Goal: Check status: Check status

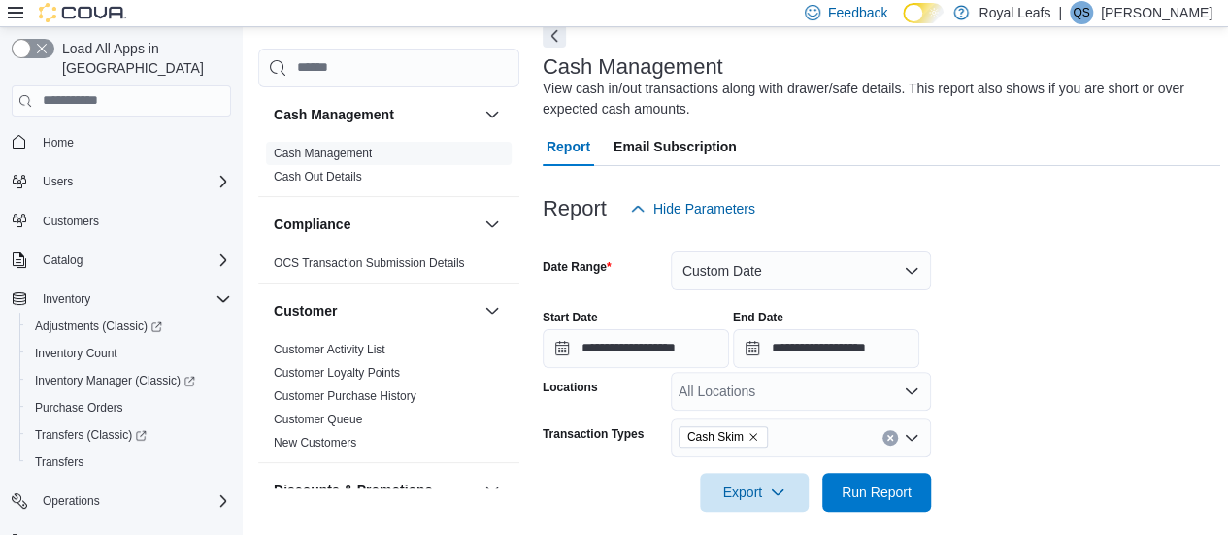
scroll to position [78, 0]
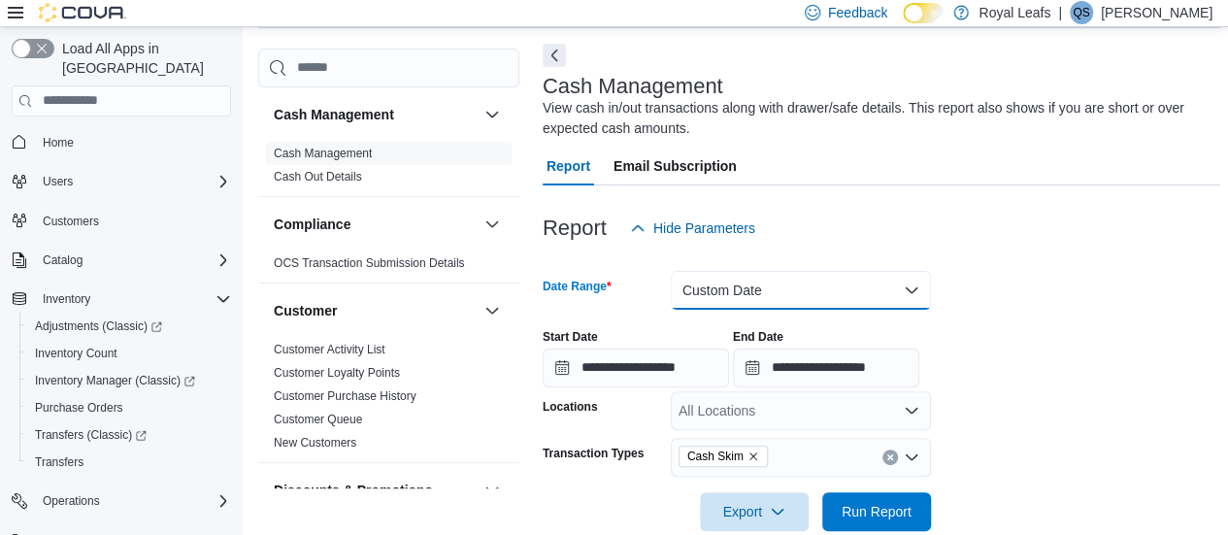
click at [753, 291] on button "Custom Date" at bounding box center [801, 290] width 260 height 39
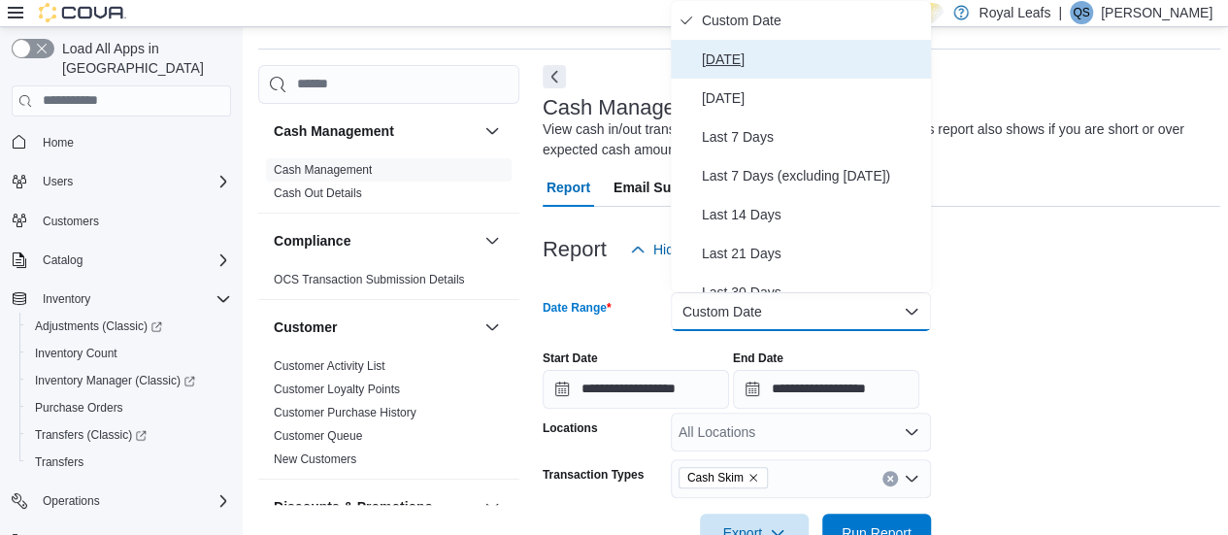
click at [718, 58] on span "Today" at bounding box center [812, 59] width 221 height 23
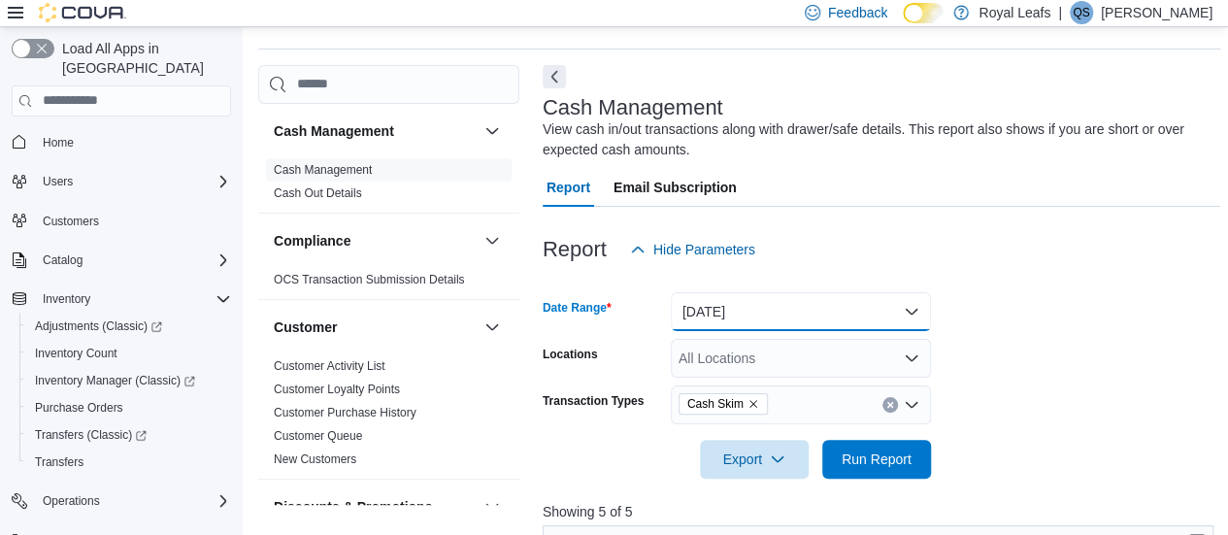
scroll to position [380, 0]
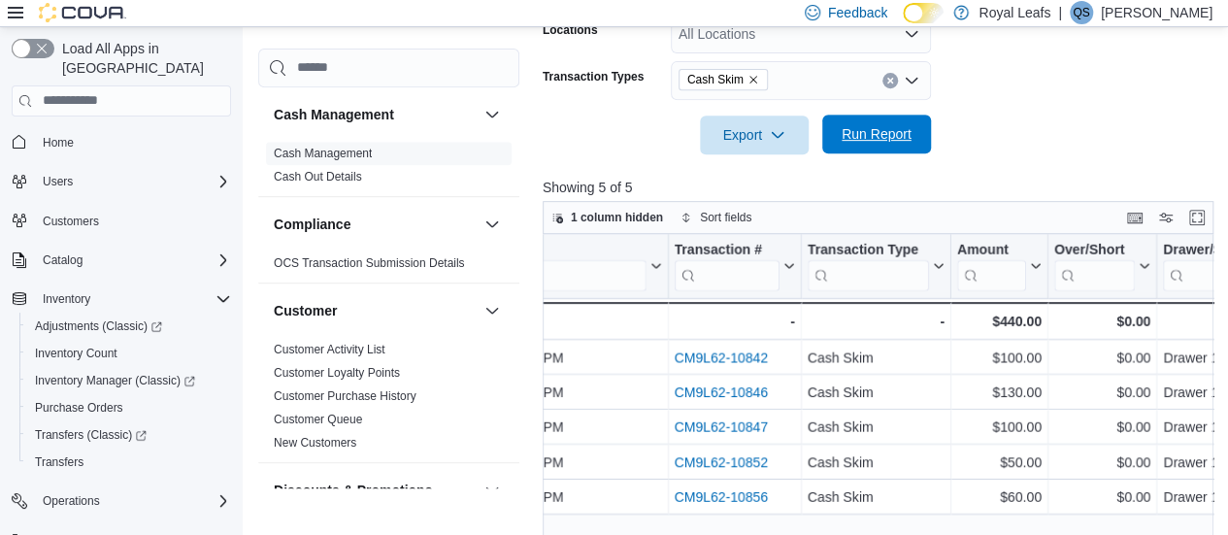
click at [866, 130] on span "Run Report" at bounding box center [876, 133] width 70 height 19
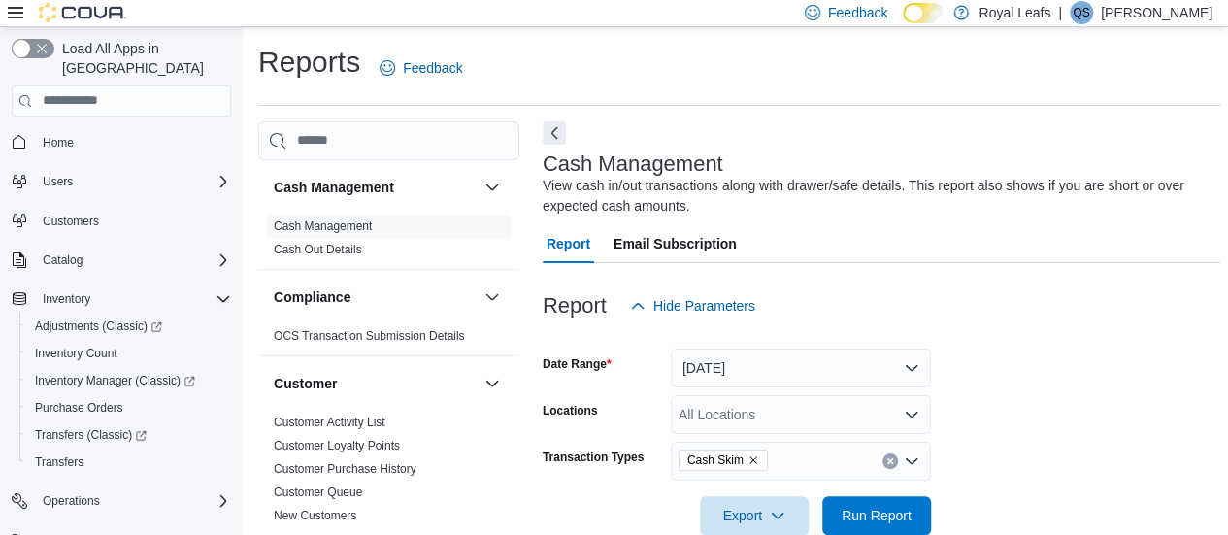
scroll to position [323, 0]
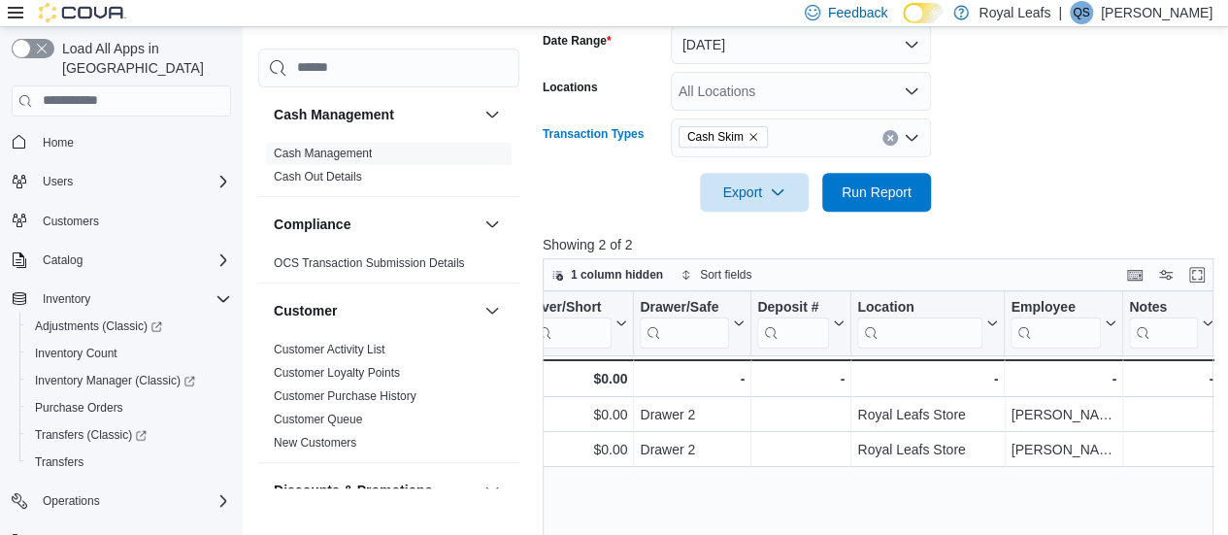
click at [749, 131] on icon "Remove Cash Skim from selection in this group" at bounding box center [753, 137] width 12 height 12
click at [1016, 158] on div at bounding box center [880, 165] width 677 height 16
click at [895, 186] on span "Run Report" at bounding box center [876, 190] width 70 height 19
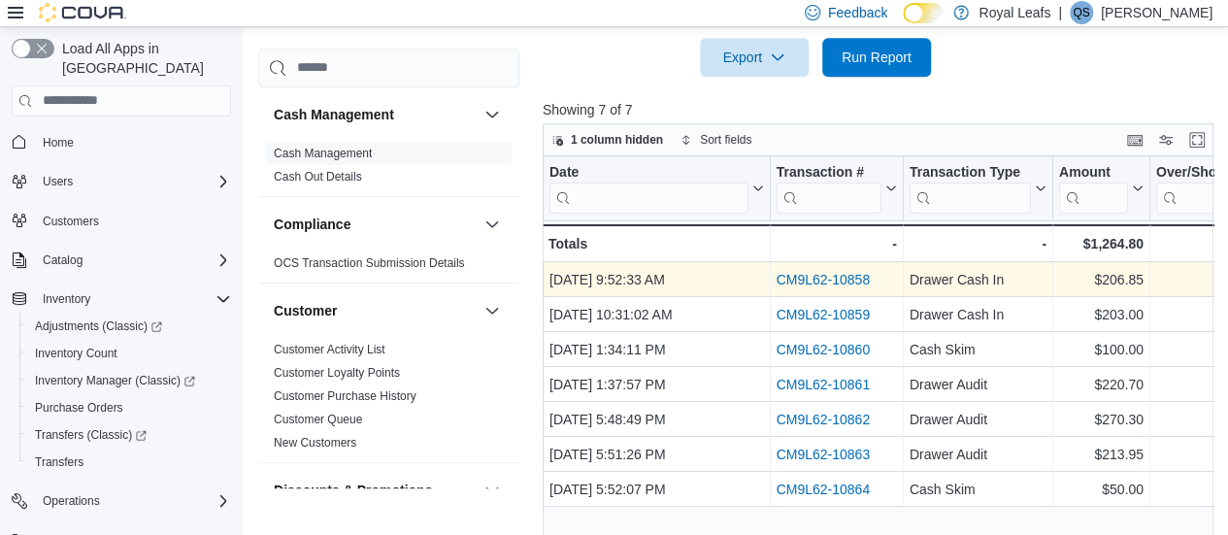
scroll to position [489, 0]
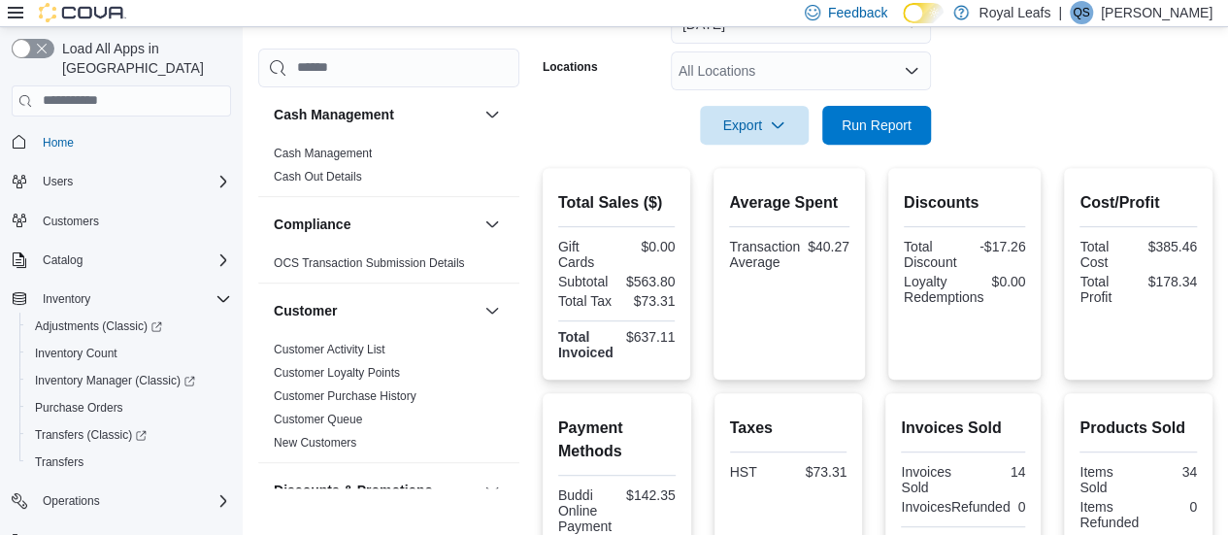
scroll to position [1465, 0]
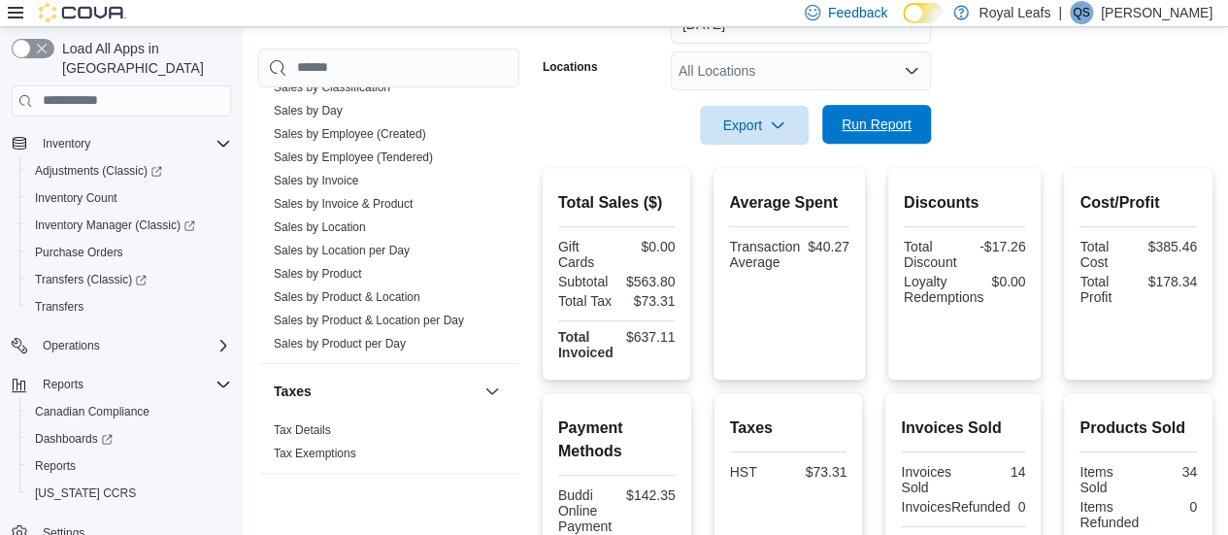
click at [870, 115] on span "Run Report" at bounding box center [876, 124] width 70 height 19
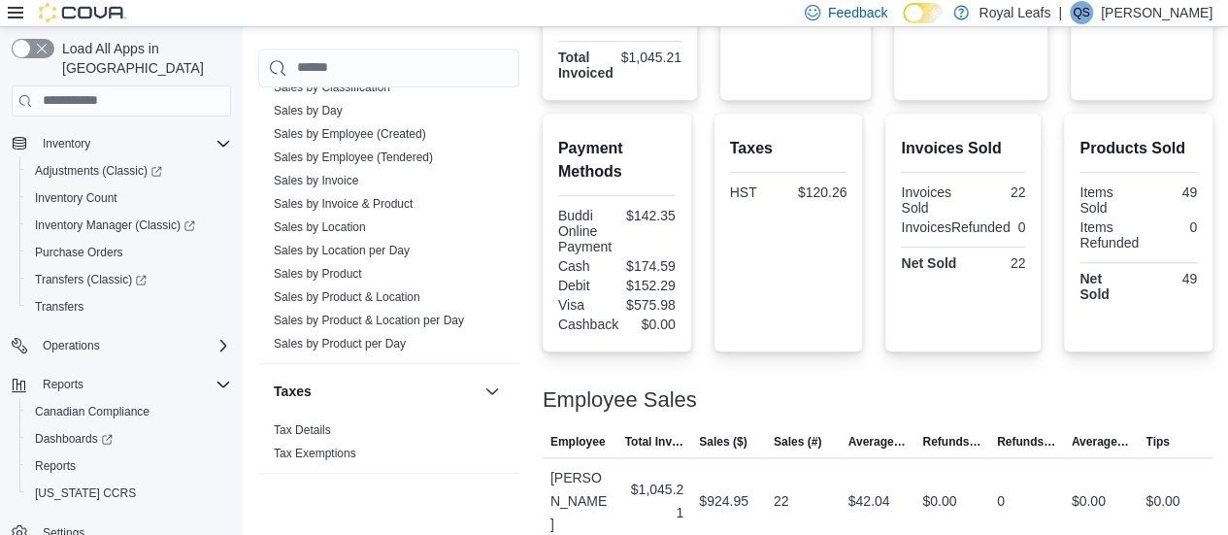
scroll to position [279, 0]
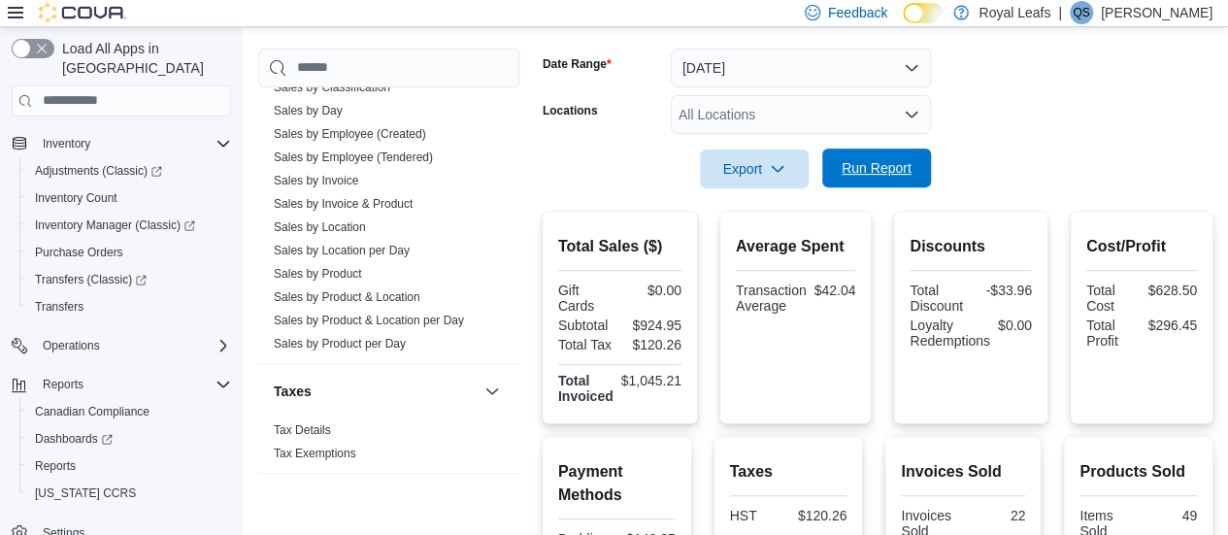
click at [875, 165] on span "Run Report" at bounding box center [876, 167] width 70 height 19
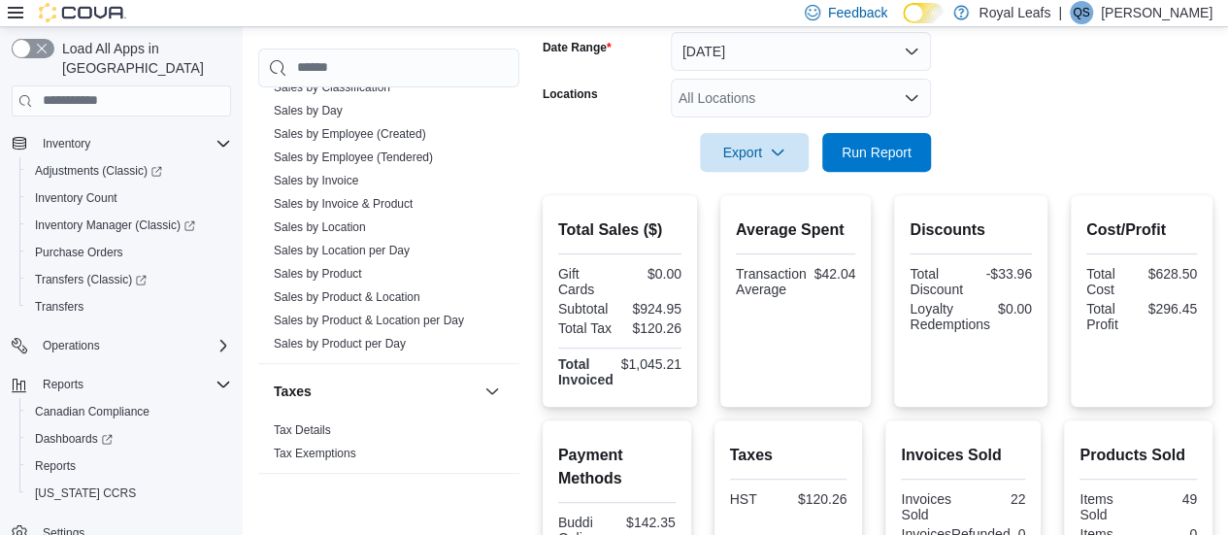
scroll to position [323, 0]
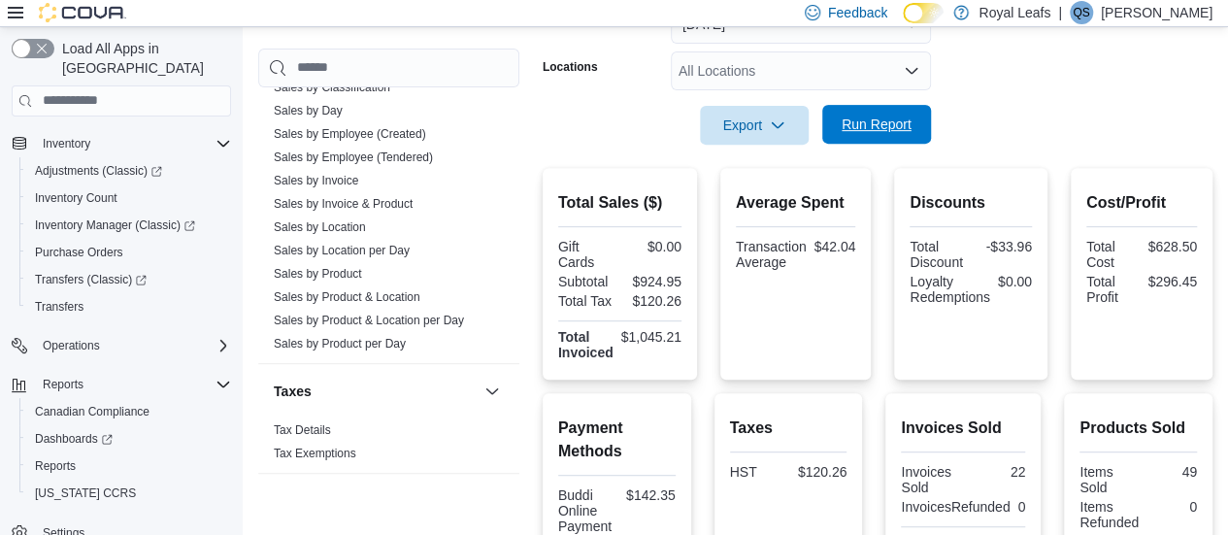
click at [885, 133] on span "Run Report" at bounding box center [876, 124] width 70 height 19
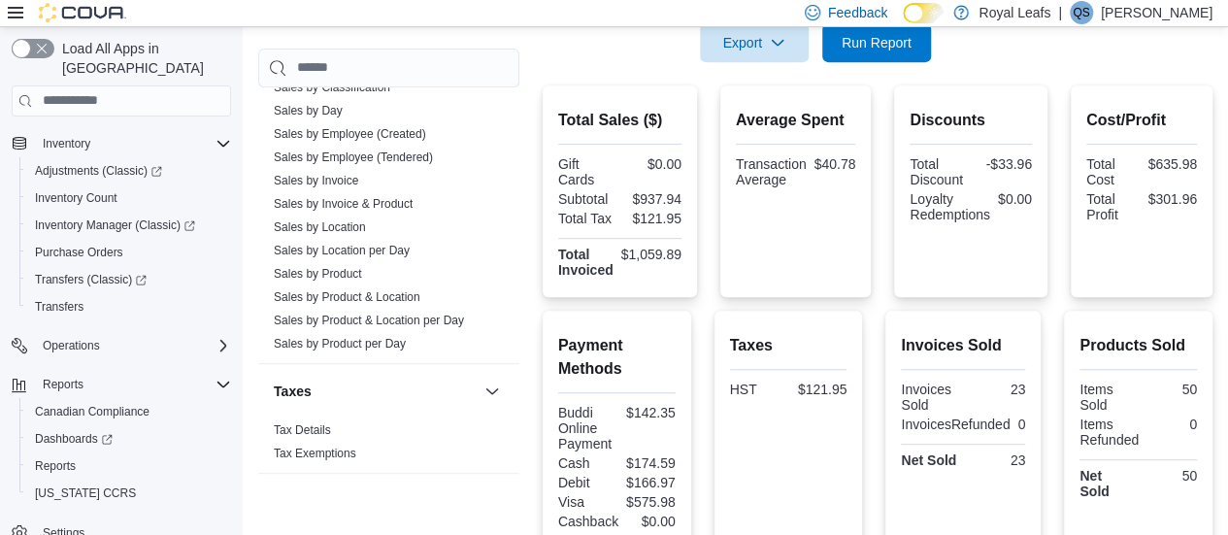
scroll to position [279, 0]
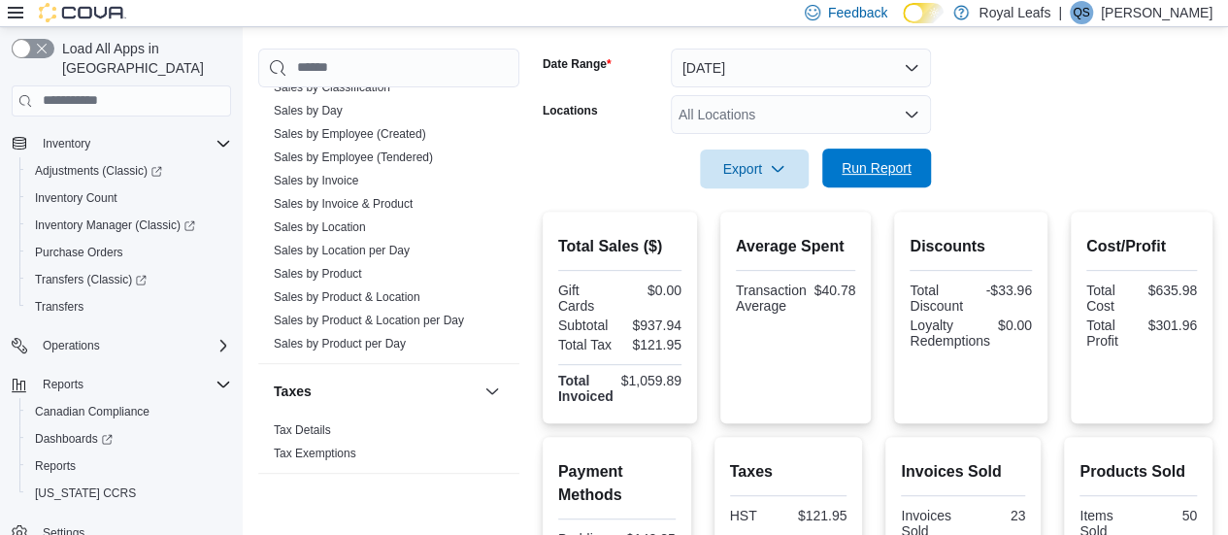
click at [873, 168] on span "Run Report" at bounding box center [876, 167] width 70 height 19
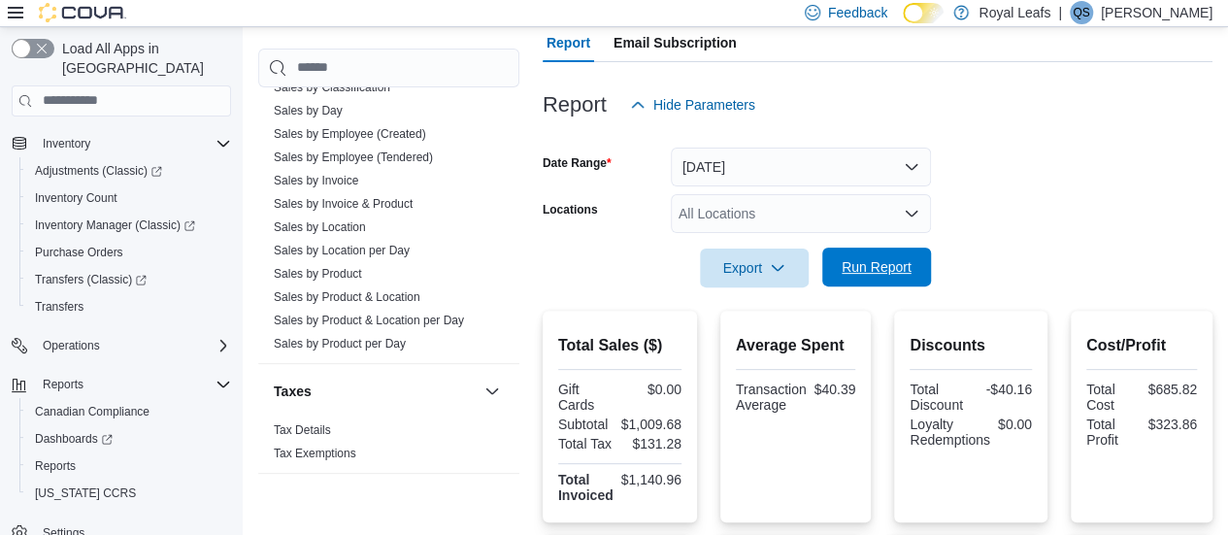
scroll to position [18, 0]
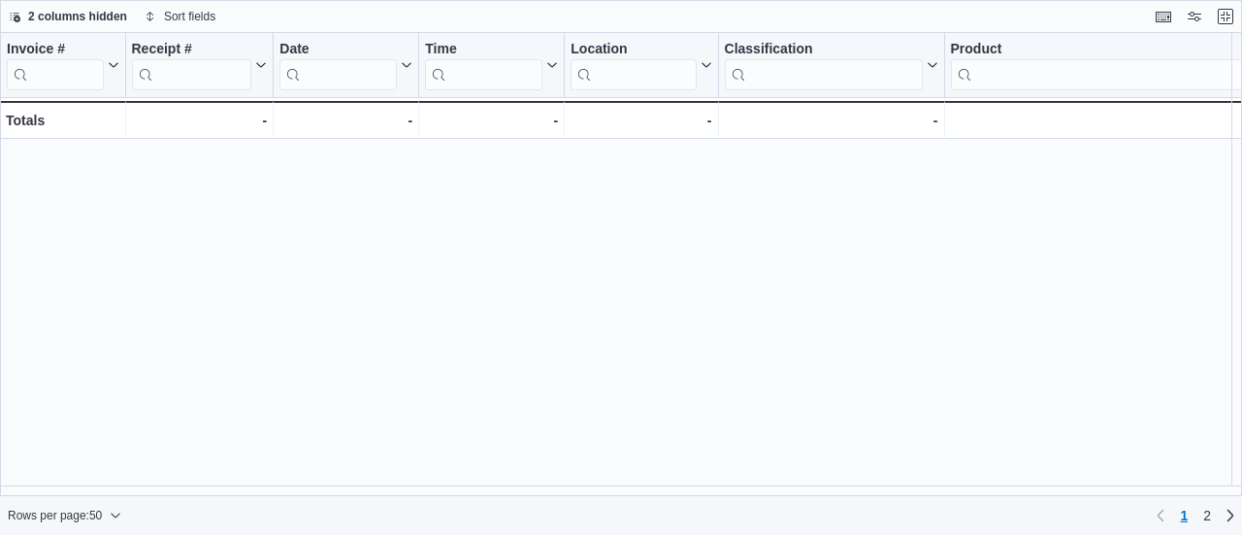
scroll to position [1131, 0]
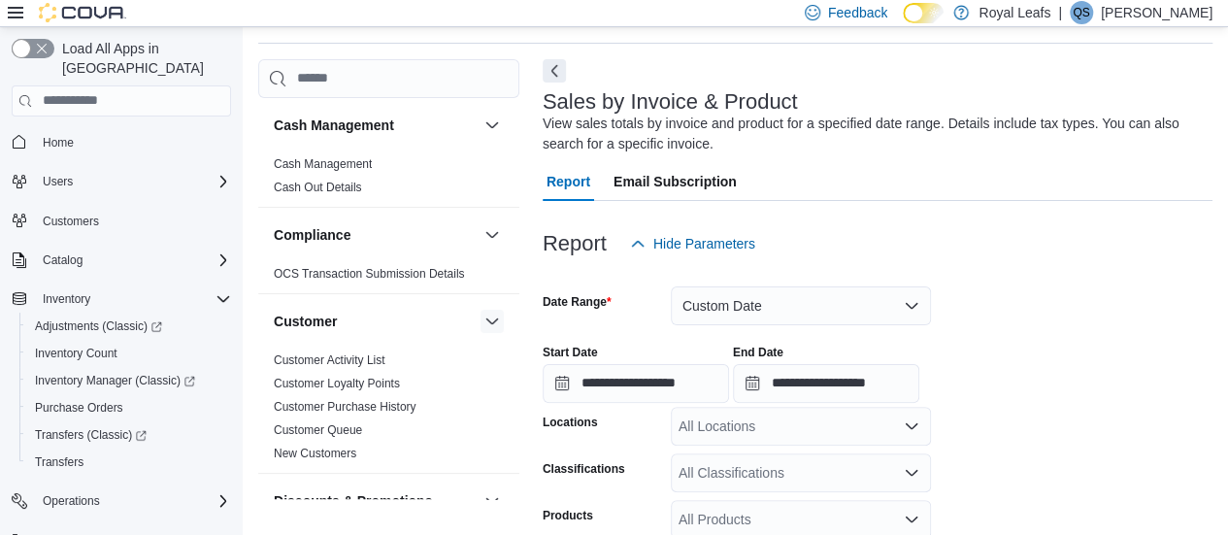
scroll to position [65, 0]
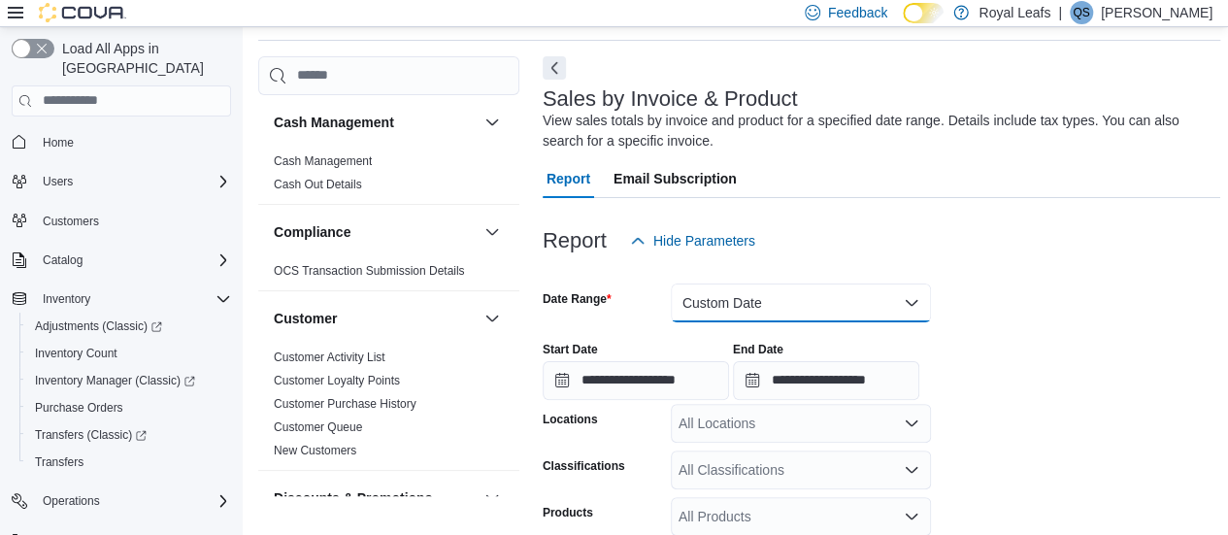
click at [776, 304] on button "Custom Date" at bounding box center [801, 302] width 260 height 39
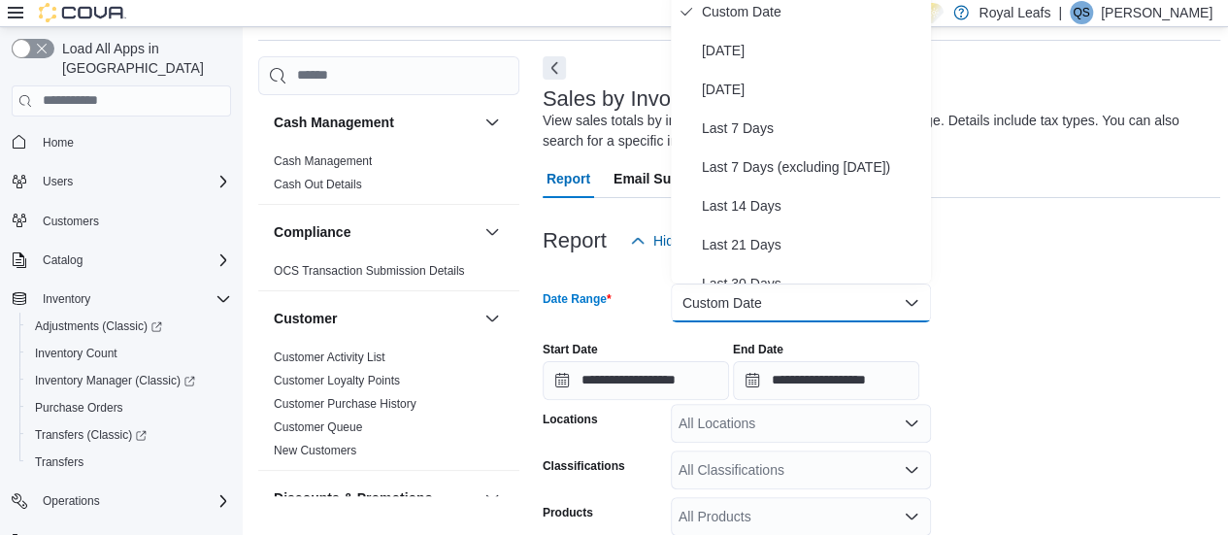
scroll to position [56, 0]
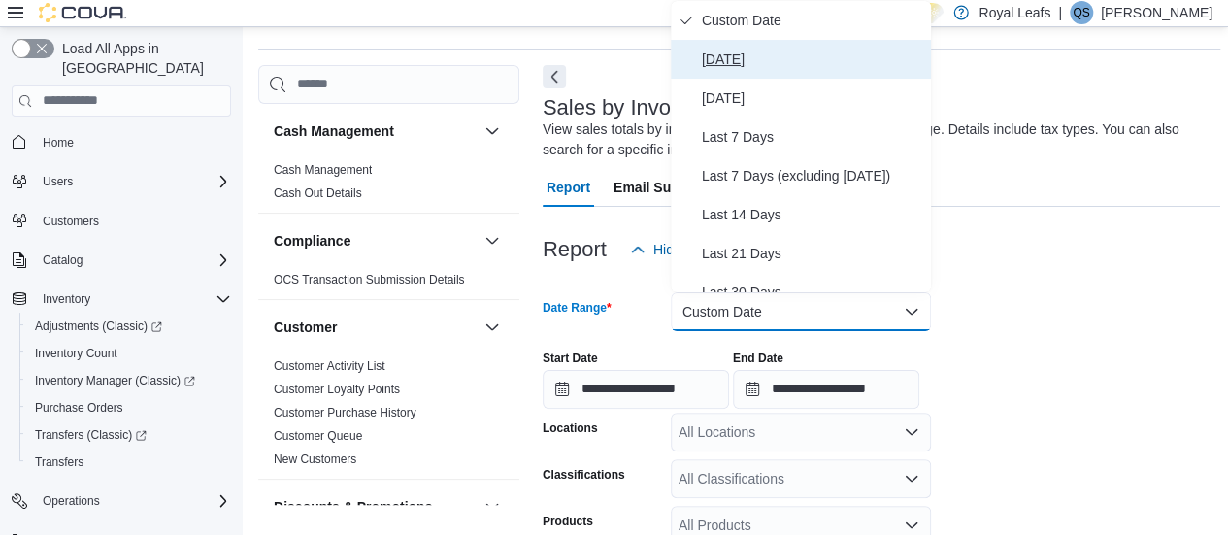
click at [725, 56] on span "Today" at bounding box center [812, 59] width 221 height 23
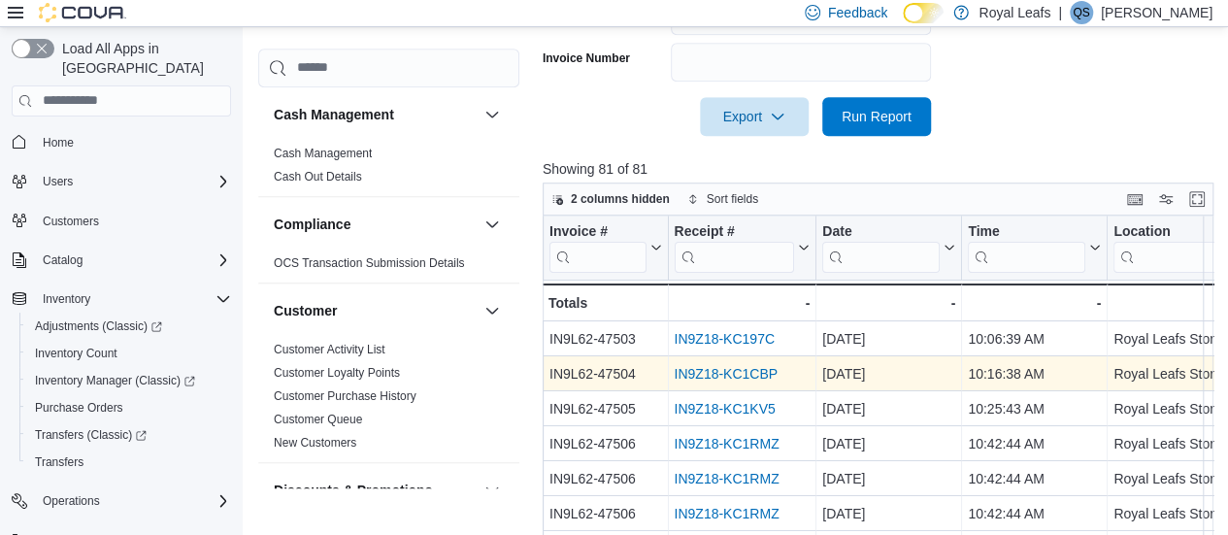
scroll to position [704, 0]
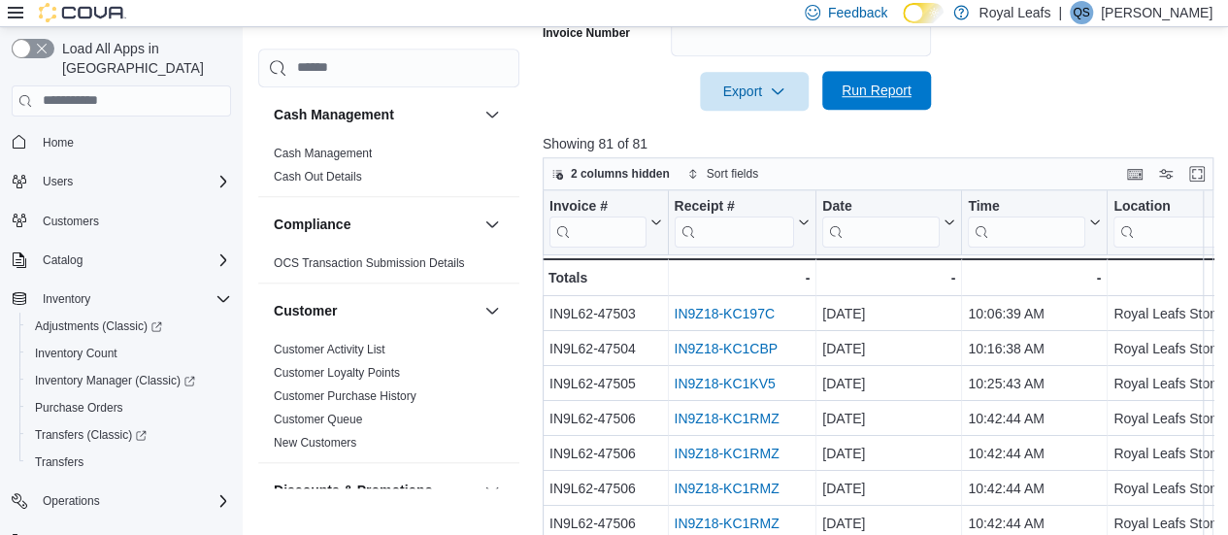
click at [883, 84] on span "Run Report" at bounding box center [876, 90] width 70 height 19
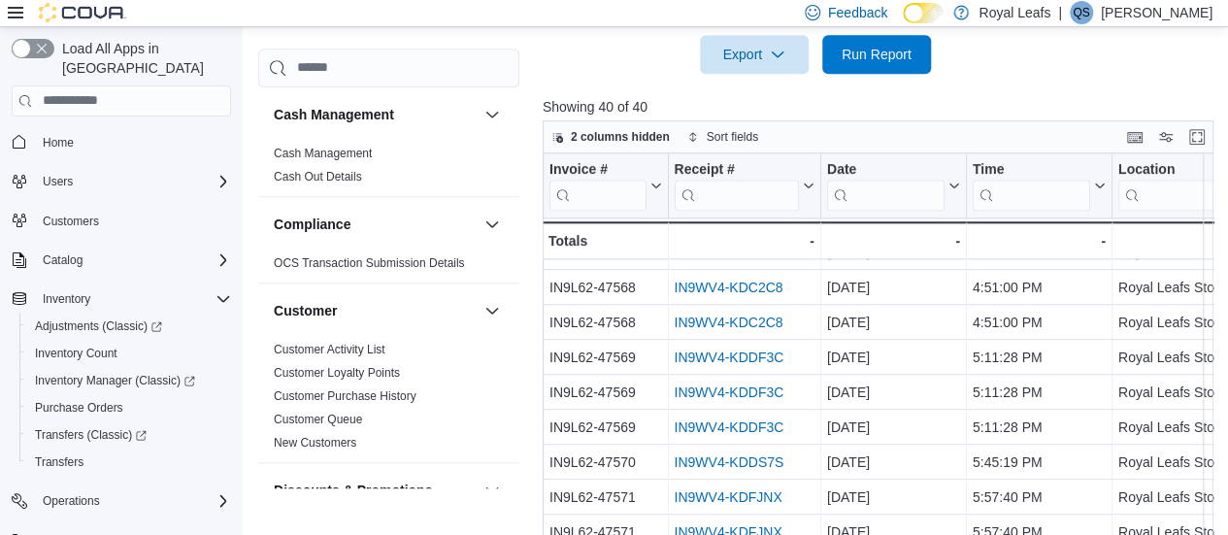
scroll to position [769, 0]
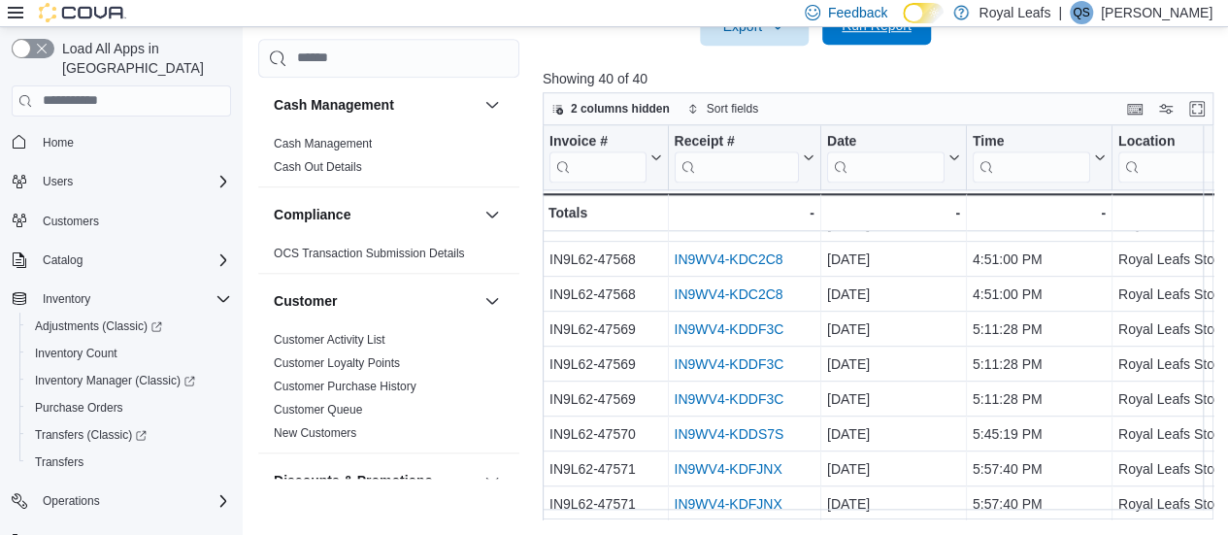
click at [878, 36] on span "Run Report" at bounding box center [876, 25] width 85 height 39
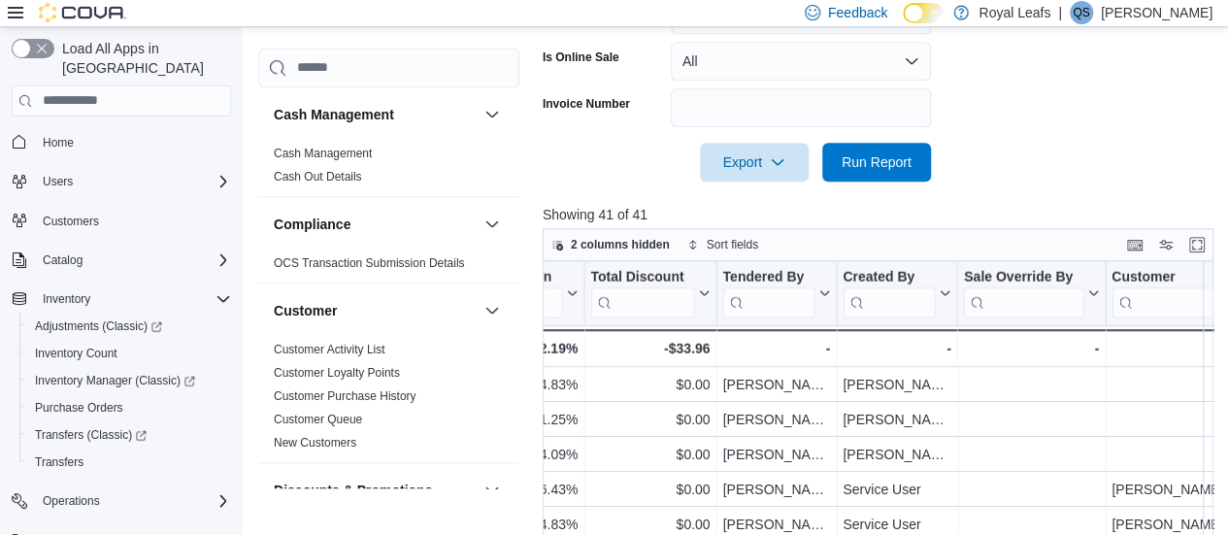
scroll to position [607, 0]
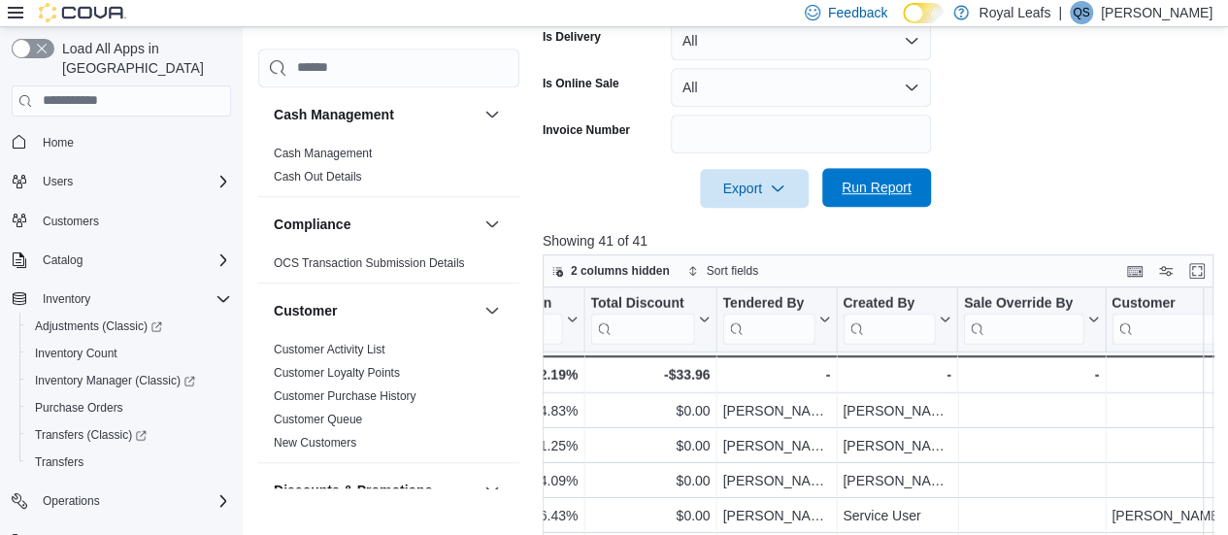
click at [873, 185] on span "Run Report" at bounding box center [876, 187] width 70 height 19
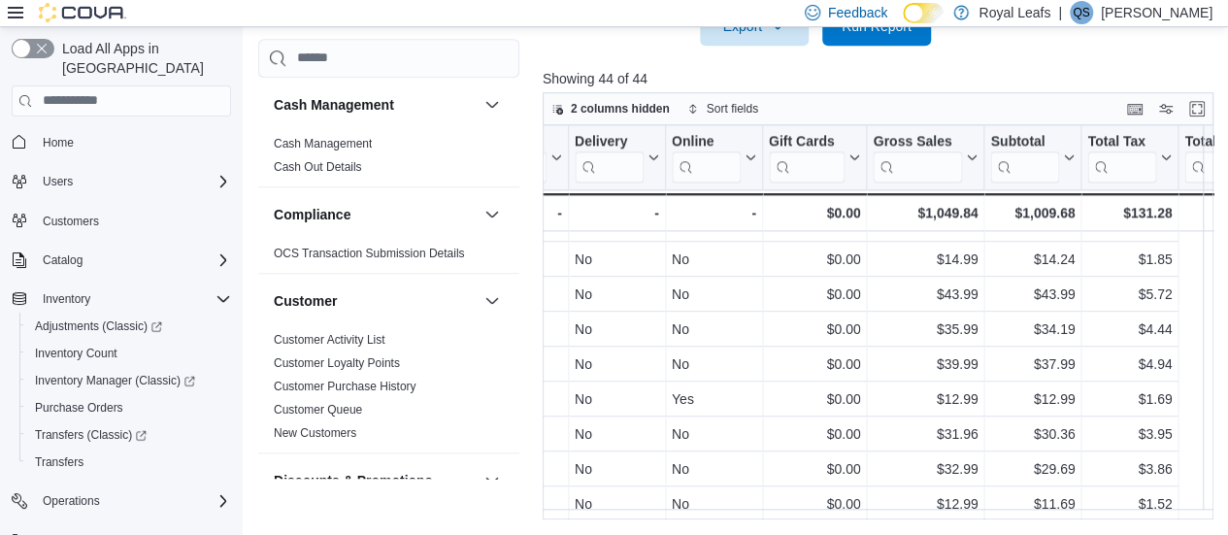
scroll to position [1257, 1271]
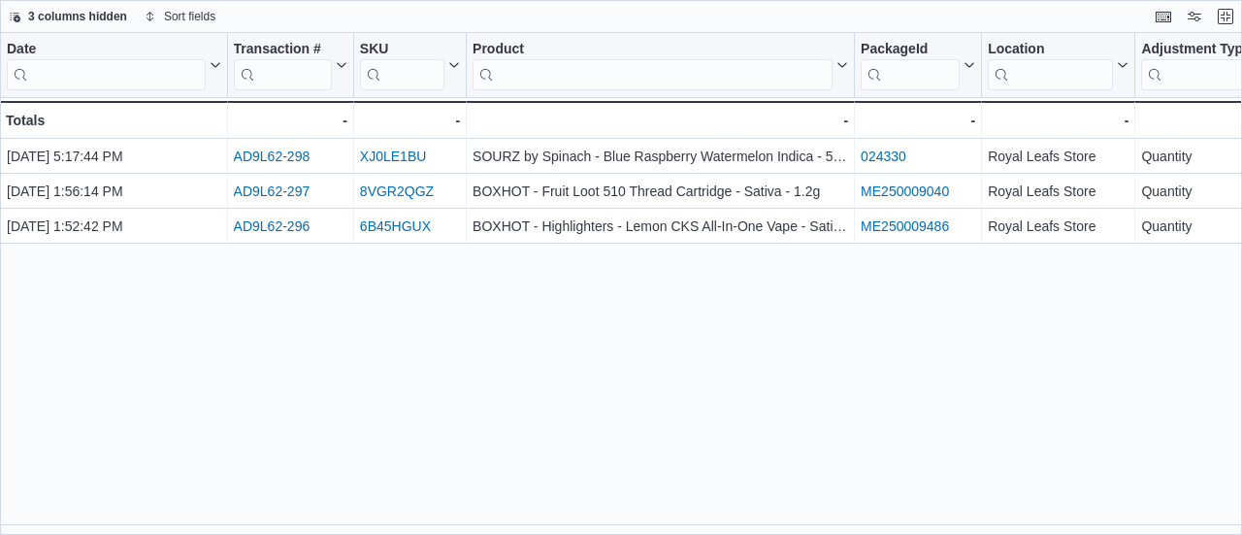
scroll to position [485, 0]
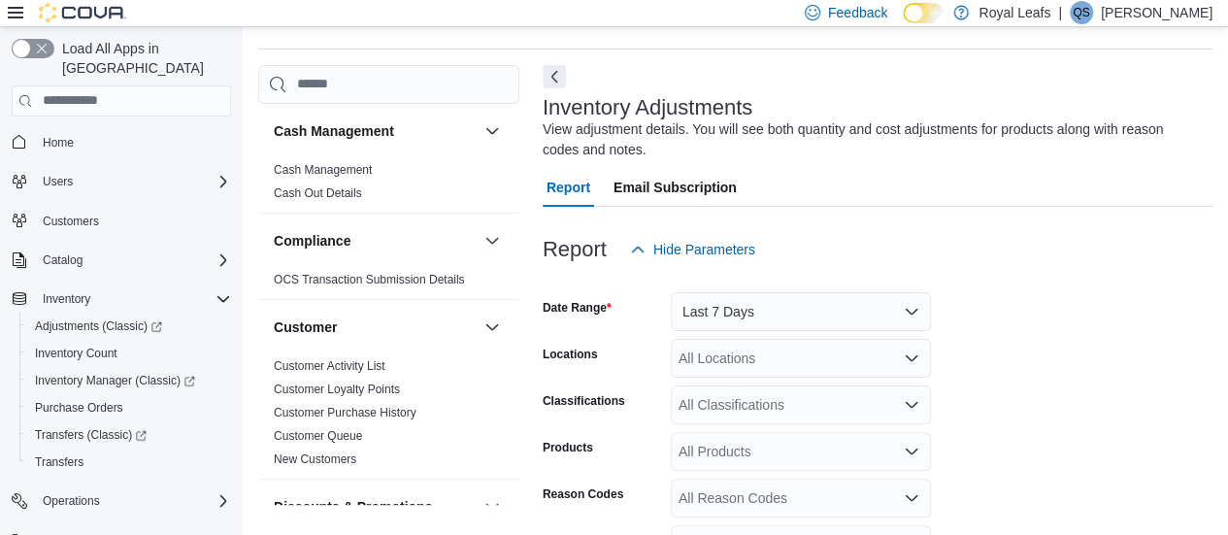
scroll to position [65, 0]
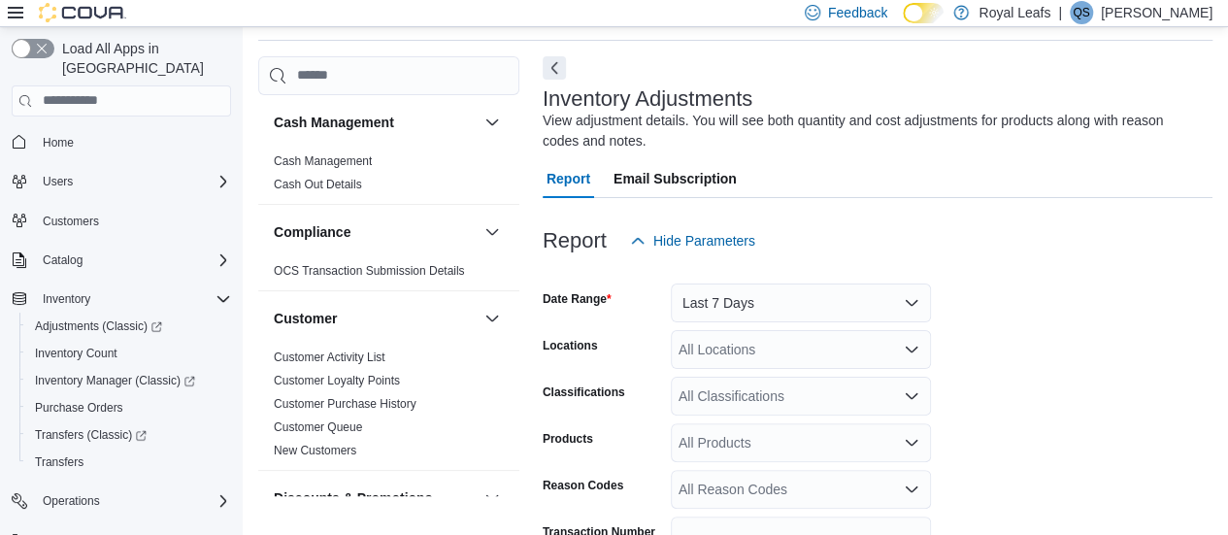
click at [349, 158] on link "Cash Management" at bounding box center [323, 161] width 98 height 14
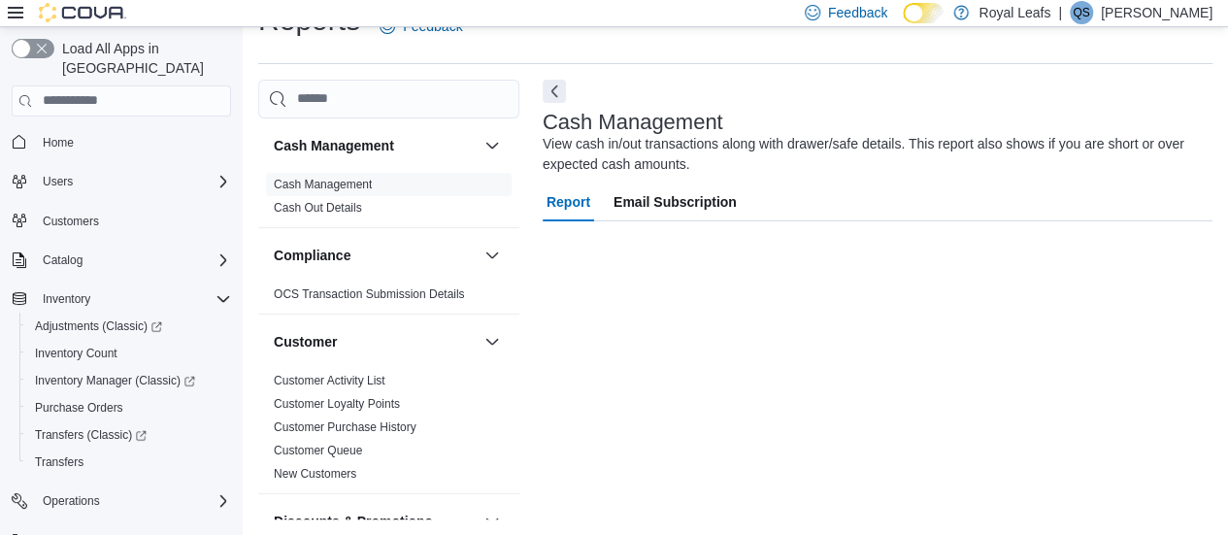
scroll to position [41, 0]
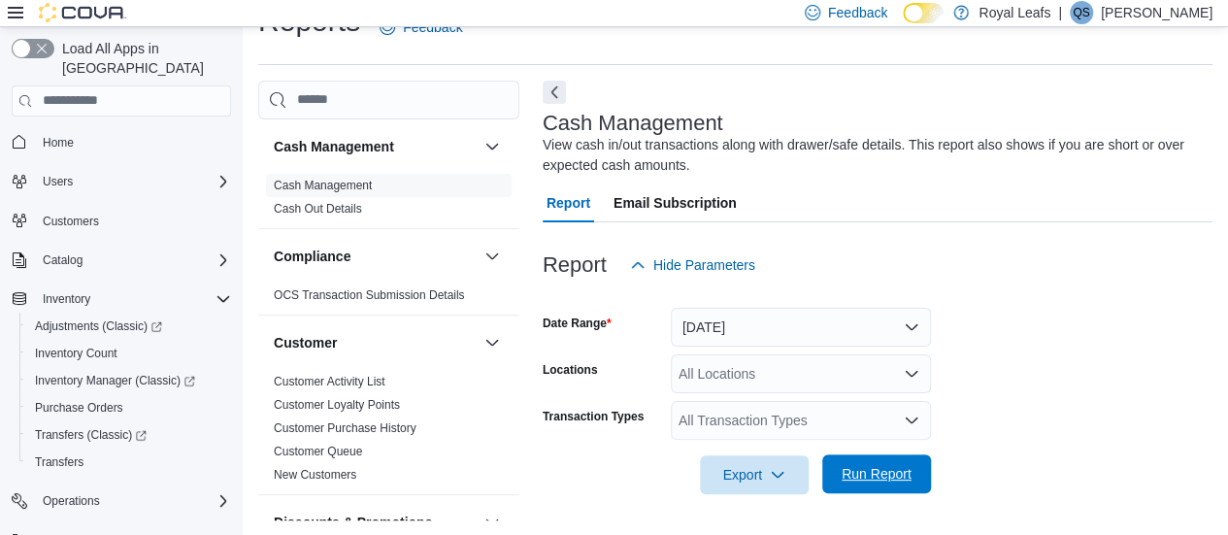
click at [885, 474] on span "Run Report" at bounding box center [876, 473] width 70 height 19
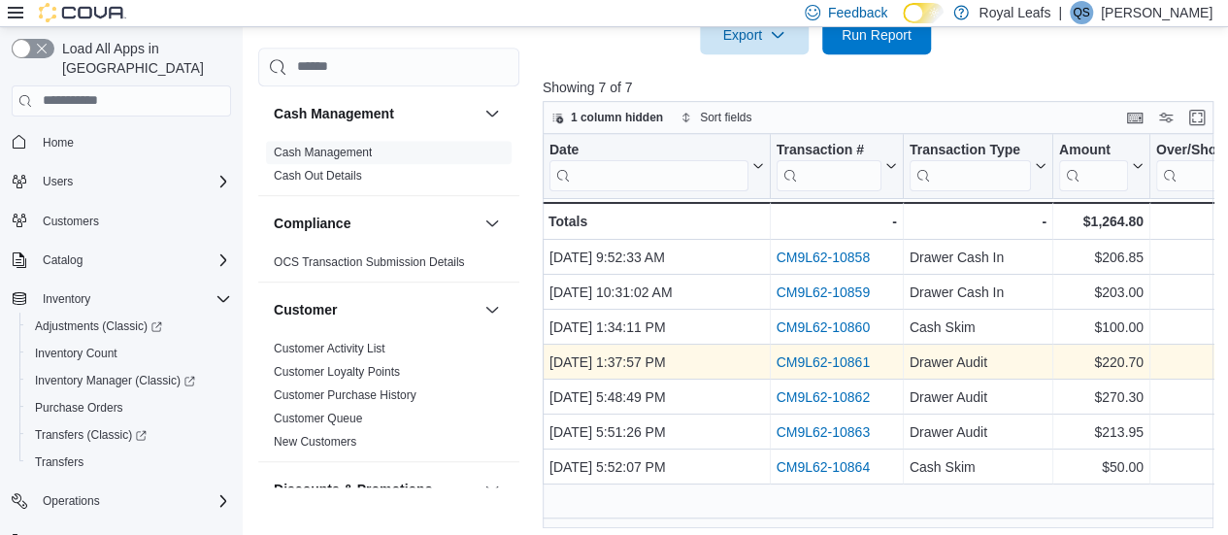
scroll to position [489, 0]
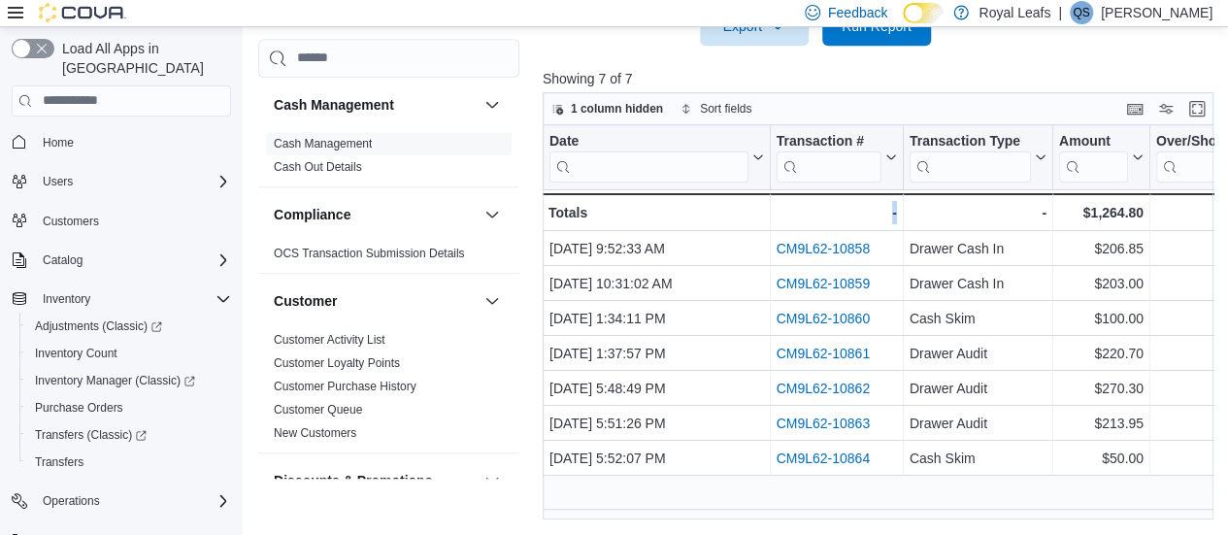
drag, startPoint x: 826, startPoint y: 508, endPoint x: 990, endPoint y: 511, distance: 164.0
click at [990, 511] on div "Date Click to view column header actions Transaction # Click to view column hea…" at bounding box center [880, 323] width 677 height 396
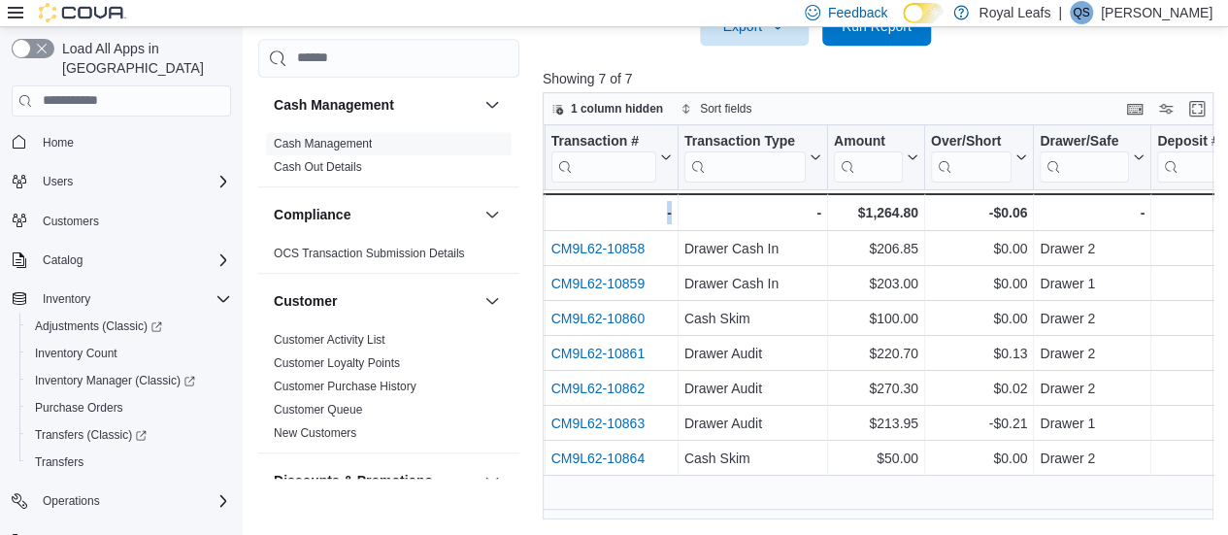
scroll to position [0, 0]
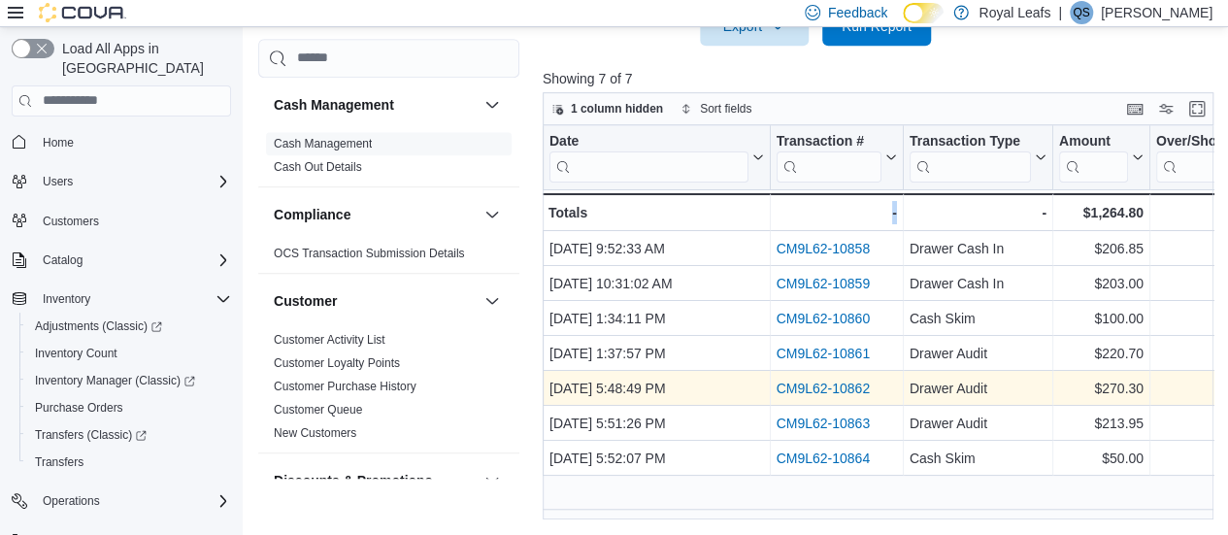
click at [815, 383] on link "CM9L62-10862" at bounding box center [822, 388] width 94 height 16
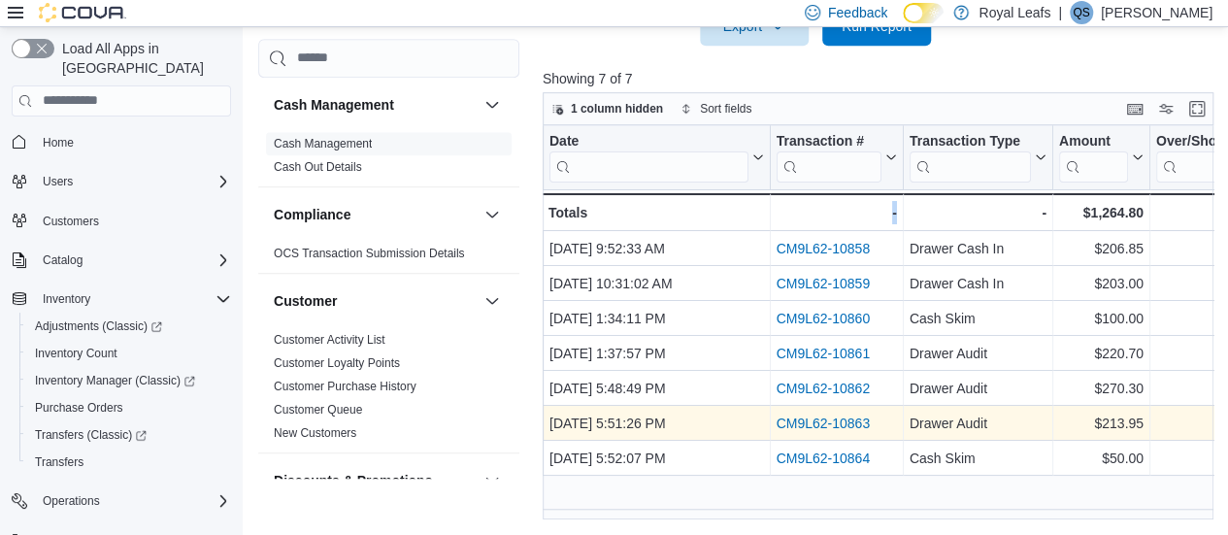
click at [825, 420] on link "CM9L62-10863" at bounding box center [822, 423] width 94 height 16
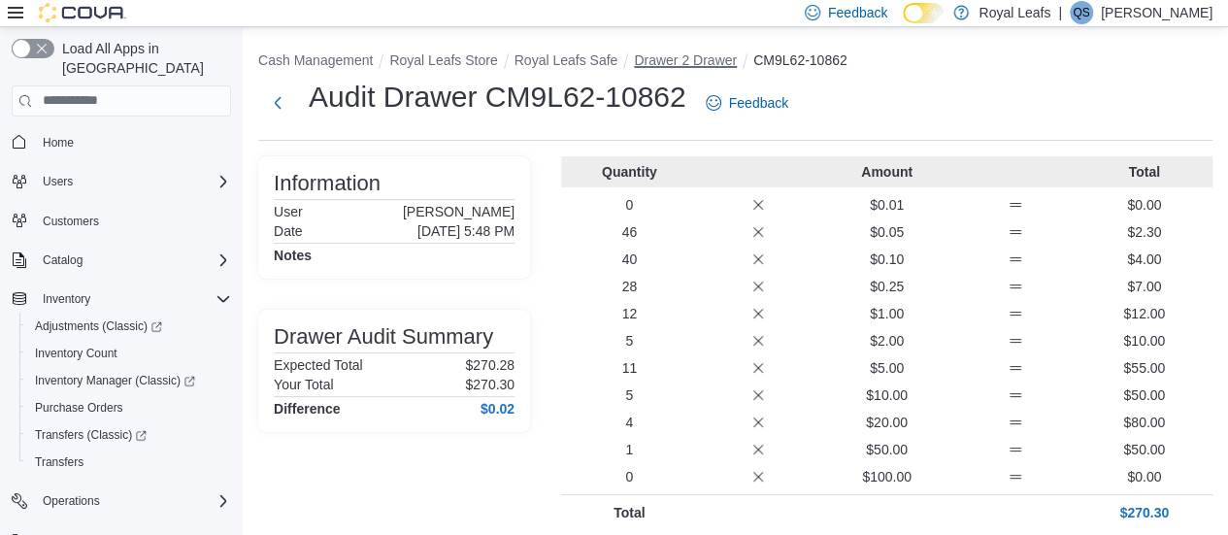
click at [689, 63] on button "Drawer 2 Drawer" at bounding box center [685, 60] width 103 height 16
